Goal: Information Seeking & Learning: Learn about a topic

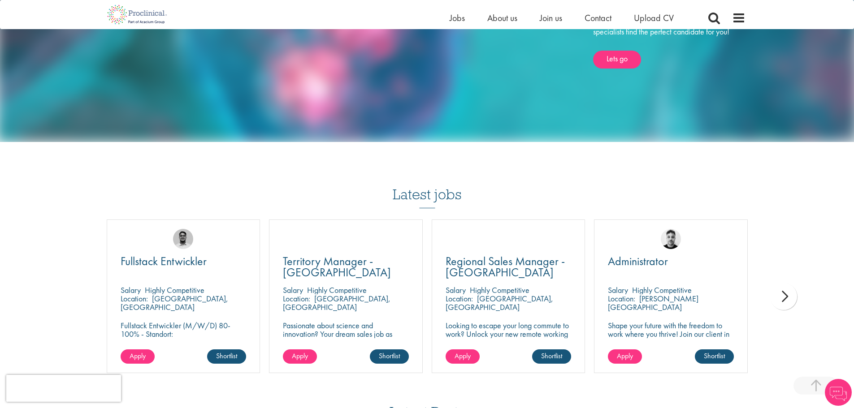
scroll to position [941, 0]
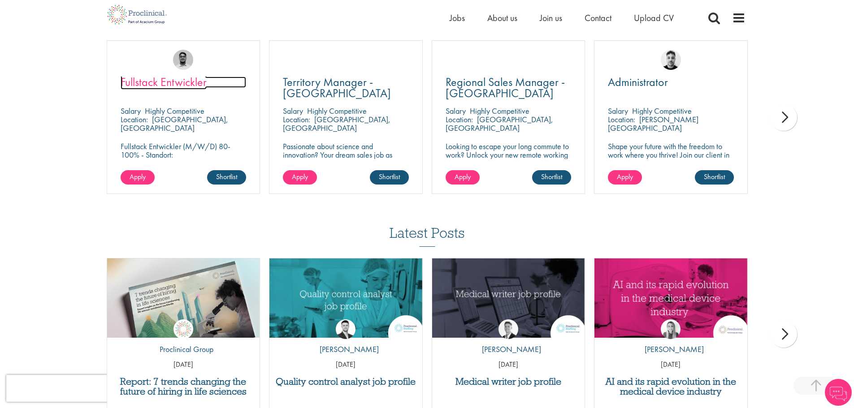
click at [175, 79] on span "Fullstack Entwickler" at bounding box center [164, 81] width 86 height 15
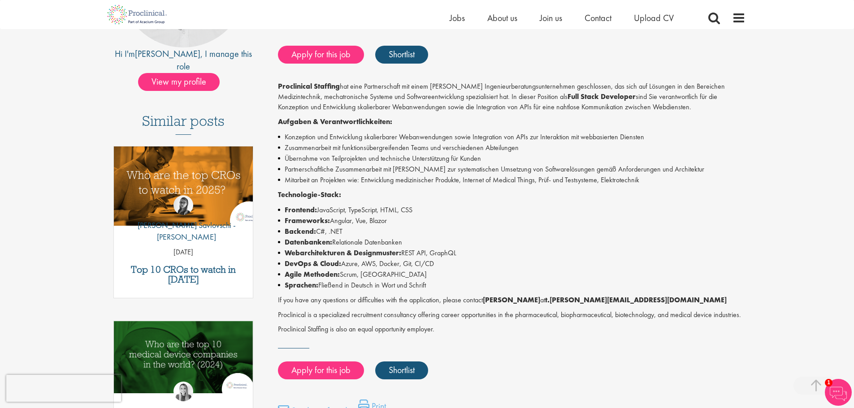
scroll to position [45, 0]
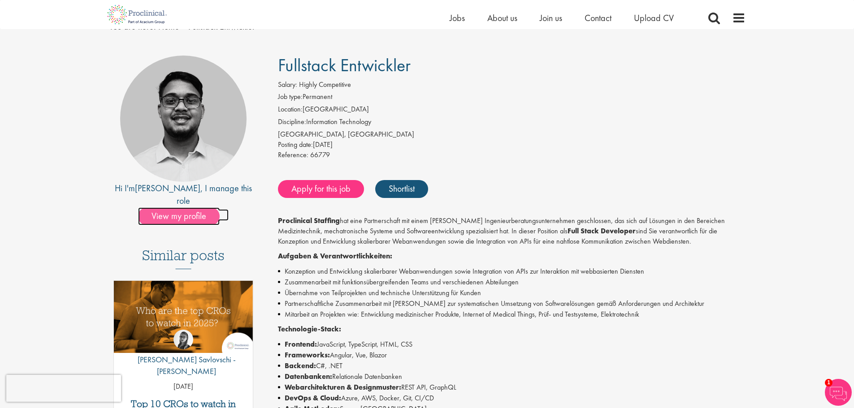
click at [186, 207] on span "View my profile" at bounding box center [179, 216] width 82 height 18
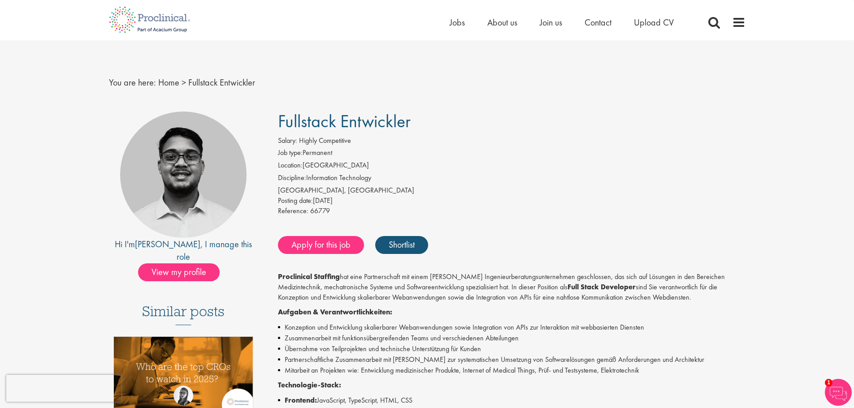
drag, startPoint x: 410, startPoint y: 125, endPoint x: 282, endPoint y: 111, distance: 128.5
click at [282, 111] on span "Fullstack Entwickler" at bounding box center [344, 121] width 133 height 23
click at [281, 111] on span "Fullstack Entwickler" at bounding box center [344, 121] width 133 height 23
drag, startPoint x: 278, startPoint y: 117, endPoint x: 423, endPoint y: 122, distance: 144.8
click at [423, 122] on h1 "Fullstack Entwickler" at bounding box center [511, 122] width 467 height 20
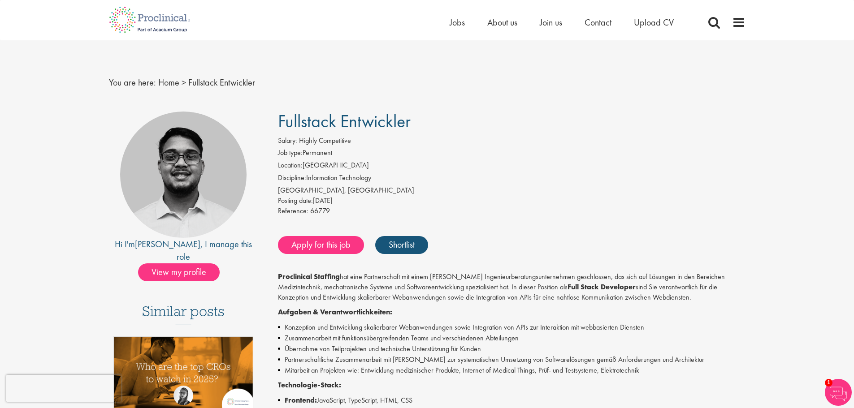
copy span "Fullstack Entwickler"
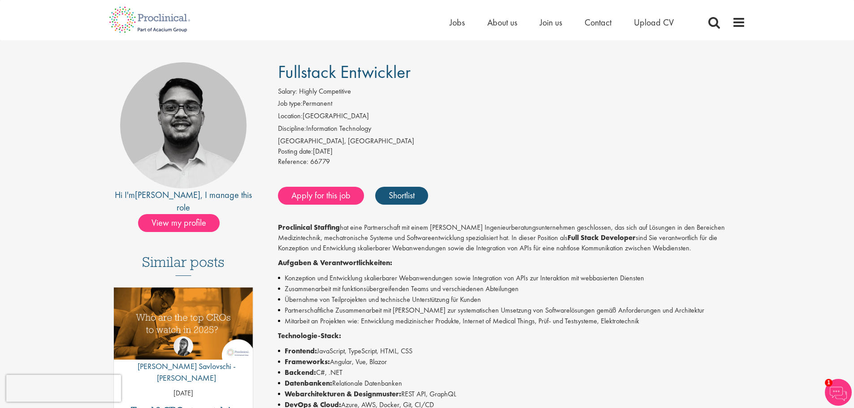
scroll to position [269, 0]
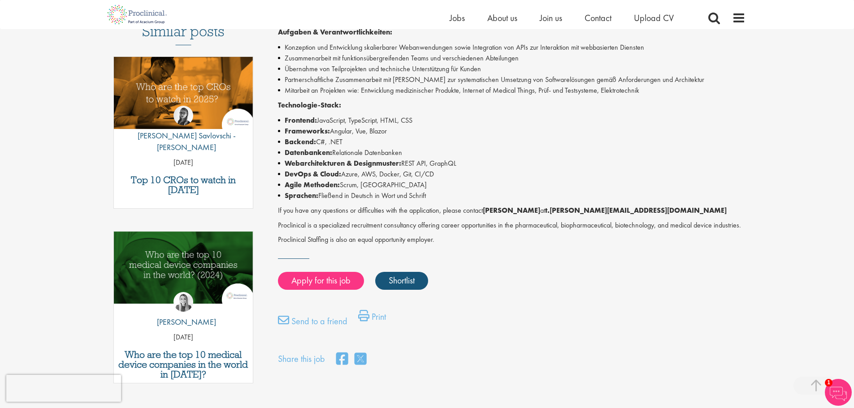
drag, startPoint x: 418, startPoint y: 123, endPoint x: 318, endPoint y: 123, distance: 99.5
click at [318, 123] on li "Frontend: JavaScript, TypeScript, HTML, CSS" at bounding box center [511, 120] width 467 height 11
copy li "JavaScript, TypeScript, HTML, CSS"
drag, startPoint x: 389, startPoint y: 130, endPoint x: 330, endPoint y: 133, distance: 58.8
click at [330, 133] on li "Frameworks: Angular, Vue, Blazor" at bounding box center [511, 131] width 467 height 11
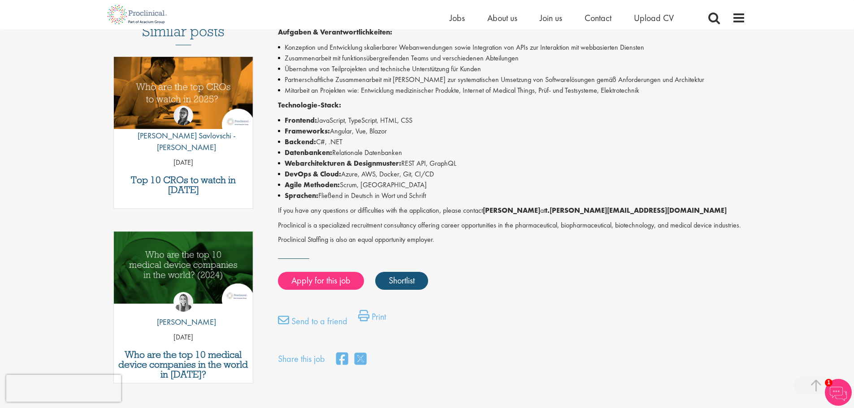
copy li "Angular, Vue, Blazor"
drag, startPoint x: 332, startPoint y: 146, endPoint x: 316, endPoint y: 145, distance: 15.7
click at [316, 145] on li "Backend: C#, .NET" at bounding box center [511, 142] width 467 height 11
copy li "C#, .NET"
drag, startPoint x: 464, startPoint y: 166, endPoint x: 406, endPoint y: 160, distance: 58.5
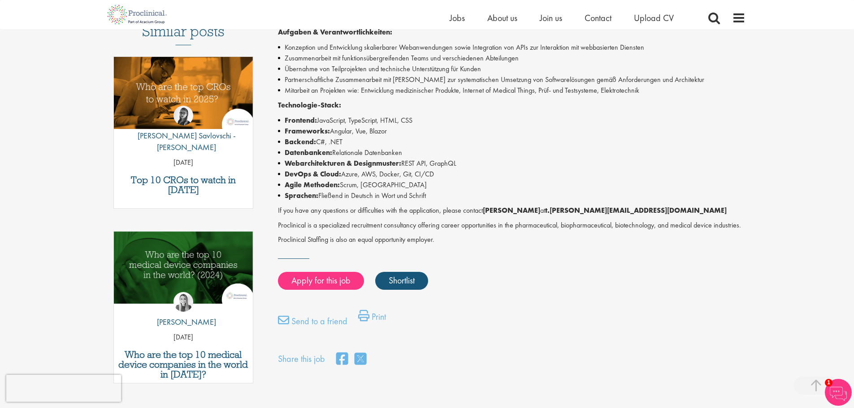
click at [406, 160] on li "Webarchitekturen & Designmuster: REST API, GraphQL" at bounding box center [511, 163] width 467 height 11
click at [452, 181] on li "Agile Methoden: Scrum, Kanban" at bounding box center [511, 185] width 467 height 11
drag, startPoint x: 441, startPoint y: 177, endPoint x: 344, endPoint y: 177, distance: 97.7
click at [344, 177] on li "DevOps & Cloud: Azure, AWS, Docker, Git, CI/CD" at bounding box center [511, 174] width 467 height 11
copy li "Azure, AWS, Docker, Git, CI/CD"
